Goal: Transaction & Acquisition: Purchase product/service

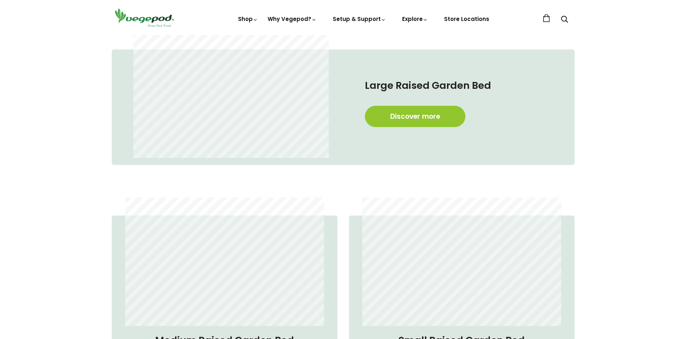
scroll to position [434, 0]
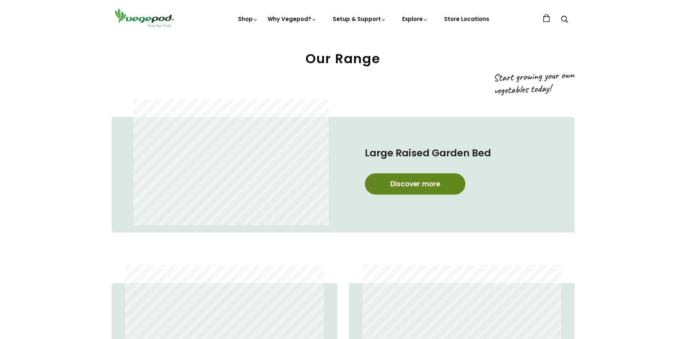
click at [421, 183] on link "Discover more" at bounding box center [415, 183] width 100 height 21
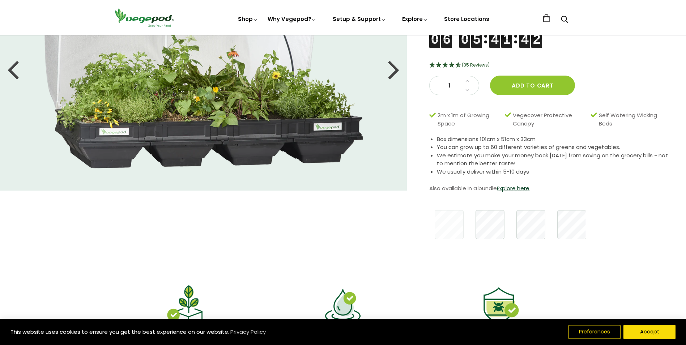
scroll to position [145, 0]
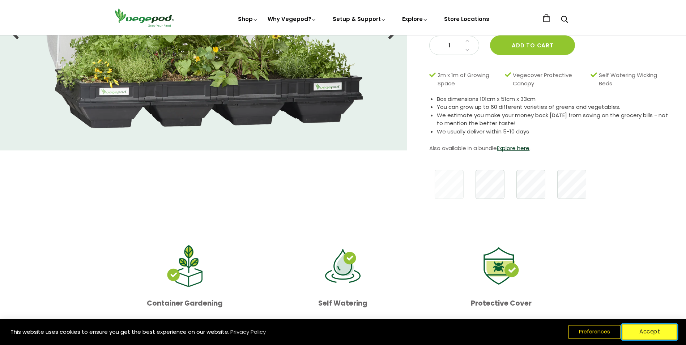
click at [651, 329] on button "Accept" at bounding box center [649, 331] width 55 height 15
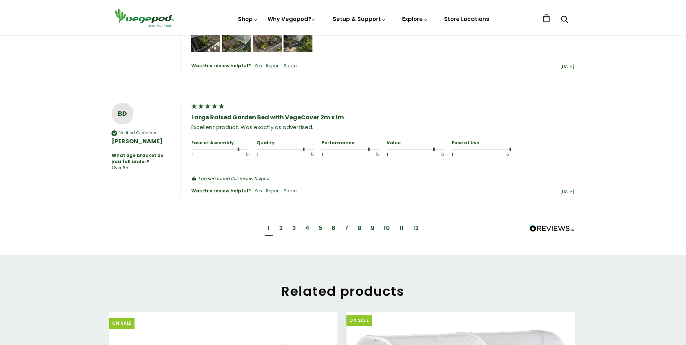
scroll to position [957, 0]
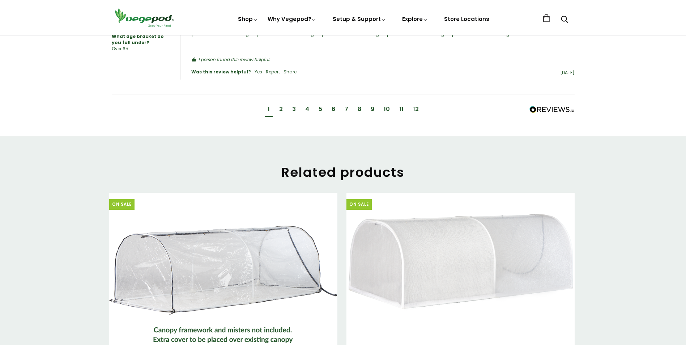
click at [281, 105] on div "2" at bounding box center [281, 109] width 4 height 8
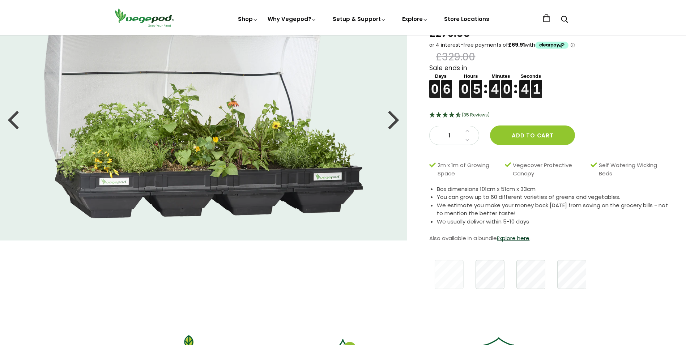
scroll to position [48, 0]
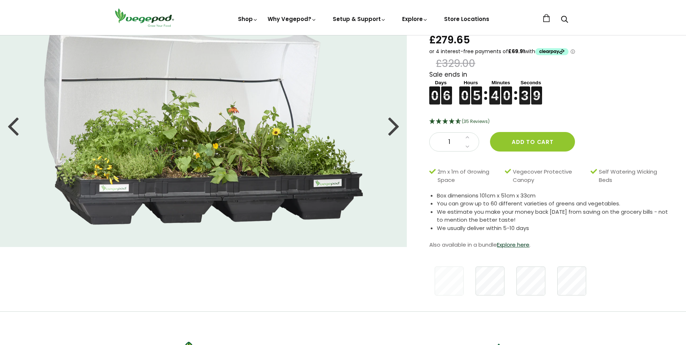
click at [392, 126] on div at bounding box center [394, 125] width 12 height 33
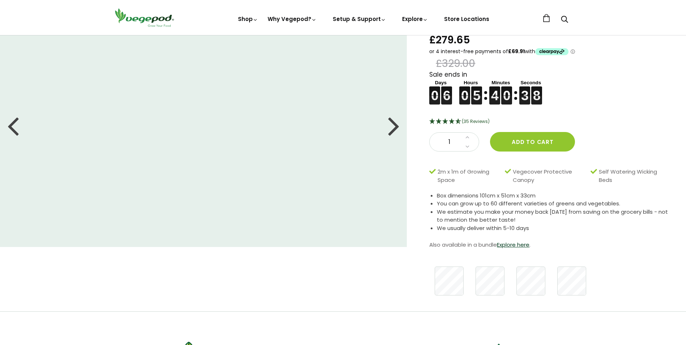
click at [392, 126] on div at bounding box center [394, 125] width 12 height 33
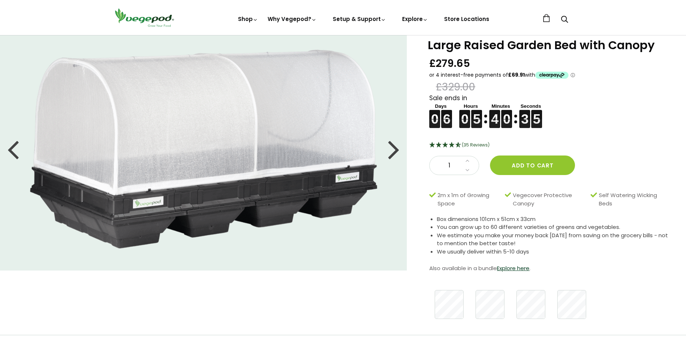
scroll to position [12, 0]
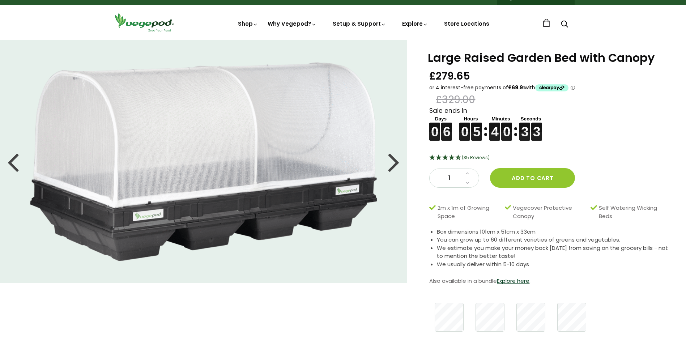
click at [394, 160] on div at bounding box center [394, 161] width 12 height 33
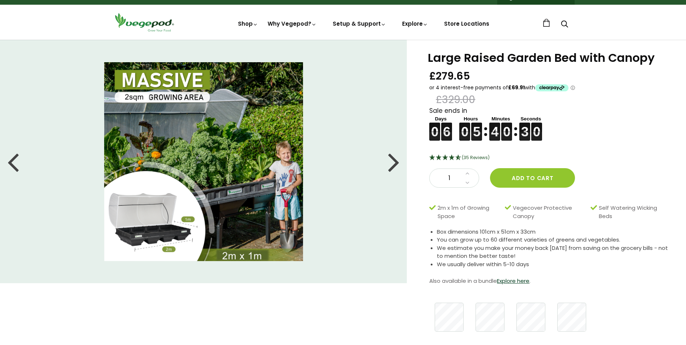
click at [394, 160] on div at bounding box center [394, 161] width 12 height 33
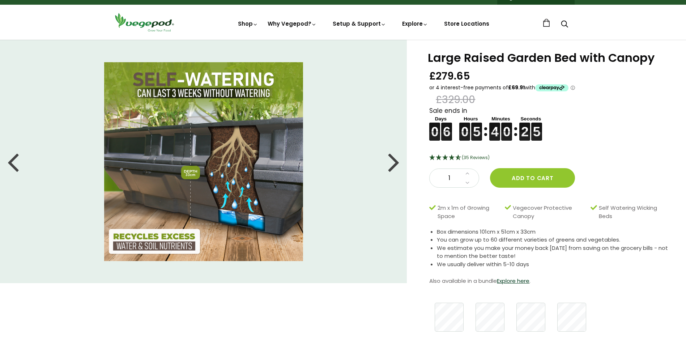
click at [394, 159] on div at bounding box center [394, 161] width 12 height 33
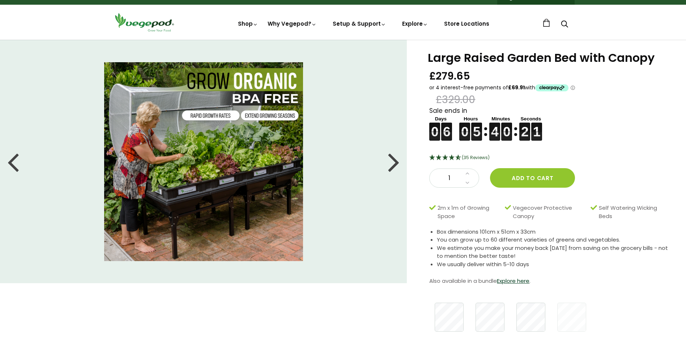
click at [394, 159] on div at bounding box center [394, 161] width 12 height 33
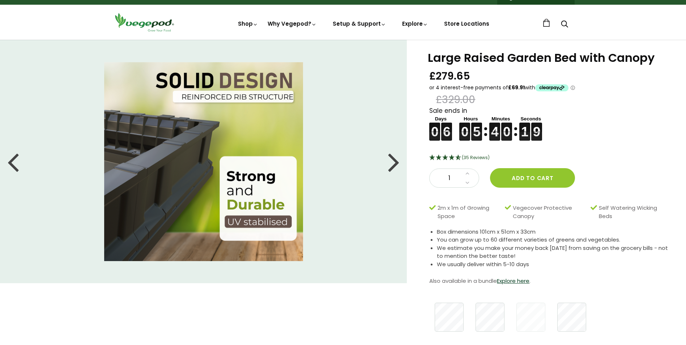
click at [394, 159] on div at bounding box center [394, 161] width 12 height 33
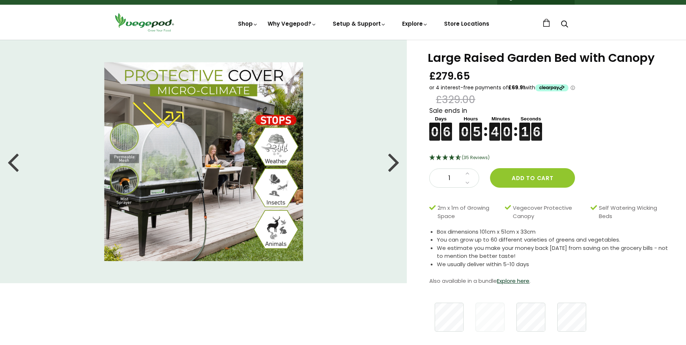
click at [394, 159] on div at bounding box center [394, 161] width 12 height 33
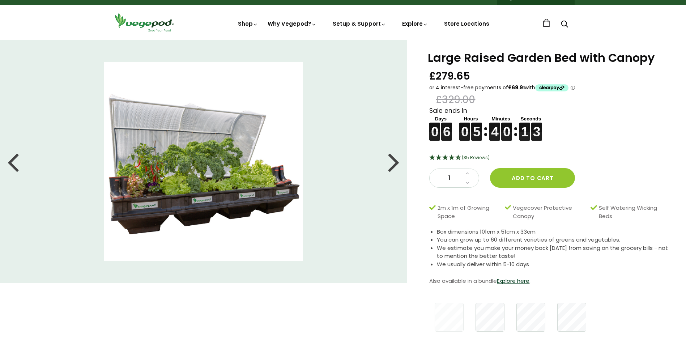
click at [394, 159] on div at bounding box center [394, 161] width 12 height 33
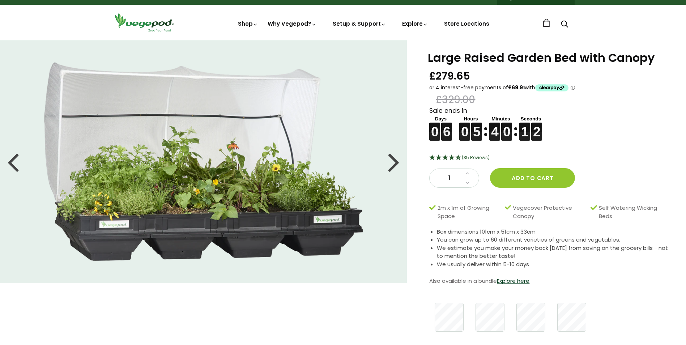
click at [394, 159] on div at bounding box center [394, 161] width 12 height 33
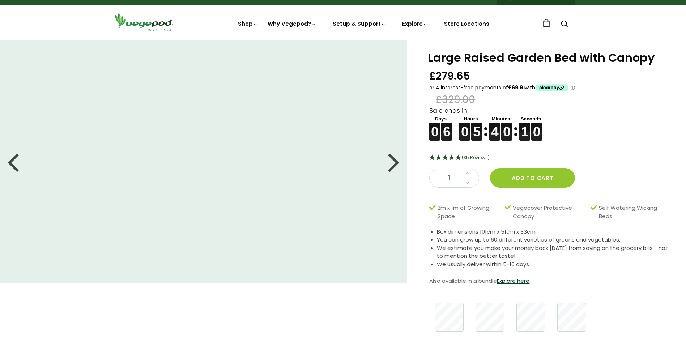
click at [394, 159] on div at bounding box center [394, 161] width 12 height 33
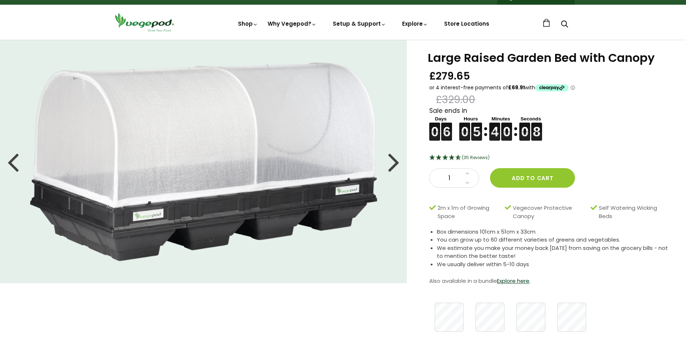
click at [394, 159] on div at bounding box center [394, 161] width 12 height 33
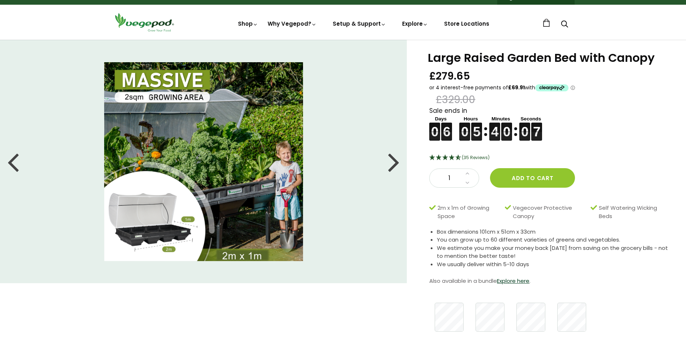
click at [394, 159] on div at bounding box center [394, 161] width 12 height 33
